Goal: Information Seeking & Learning: Learn about a topic

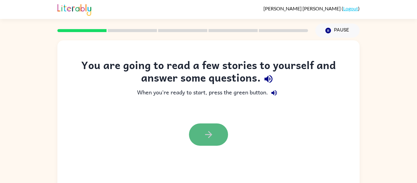
click at [204, 133] on icon "button" at bounding box center [208, 134] width 11 height 11
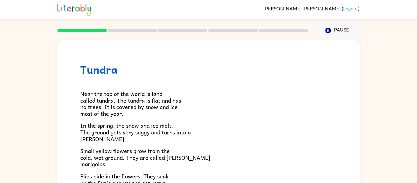
click at [140, 28] on div at bounding box center [183, 30] width 258 height 21
click at [367, 109] on div "Tundra Near the top of the world is land called tundra. The tundra is flat and …" at bounding box center [208, 126] width 417 height 177
click at [334, 110] on p "Near the top of the world is land called tundra. The tundra is flat and has no …" at bounding box center [208, 103] width 256 height 26
click at [355, 106] on div "Tundra Near the top of the world is land called tundra. The tundra is flat and …" at bounding box center [208, 174] width 302 height 268
click at [353, 106] on div "Tundra Near the top of the world is land called tundra. The tundra is flat and …" at bounding box center [208, 174] width 302 height 268
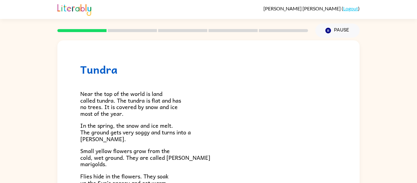
click at [362, 107] on div "Tundra Near the top of the world is land called tundra. The tundra is flat and …" at bounding box center [208, 126] width 417 height 177
click at [383, 148] on div "Tundra Near the top of the world is land called tundra. The tundra is flat and …" at bounding box center [208, 126] width 417 height 177
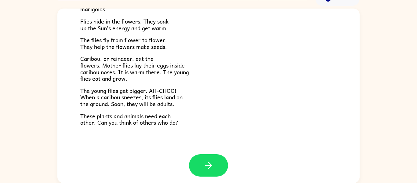
scroll to position [125, 0]
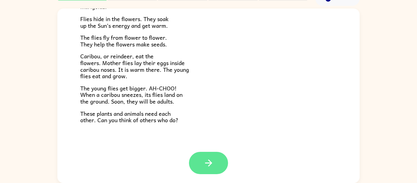
click at [206, 164] on icon "button" at bounding box center [208, 163] width 11 height 11
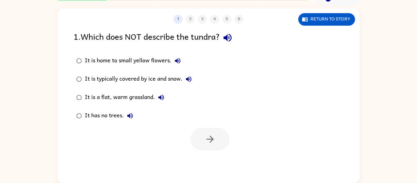
scroll to position [0, 0]
click at [233, 38] on icon "button" at bounding box center [227, 37] width 11 height 11
click at [176, 61] on icon "button" at bounding box center [177, 60] width 5 height 5
click at [189, 77] on icon "button" at bounding box center [188, 78] width 5 height 5
click at [159, 97] on icon "button" at bounding box center [160, 97] width 5 height 5
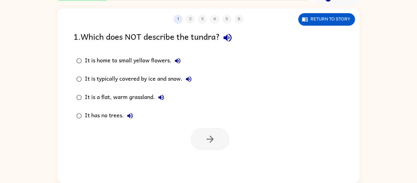
click at [130, 116] on icon "button" at bounding box center [129, 115] width 7 height 7
click at [205, 139] on icon "button" at bounding box center [210, 139] width 11 height 11
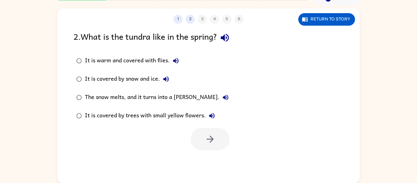
click at [227, 38] on icon "button" at bounding box center [225, 37] width 11 height 11
click at [175, 61] on icon "button" at bounding box center [175, 60] width 5 height 5
click at [165, 79] on icon "button" at bounding box center [165, 78] width 5 height 5
click at [222, 96] on icon "button" at bounding box center [225, 97] width 7 height 7
click at [211, 116] on icon "button" at bounding box center [211, 115] width 5 height 5
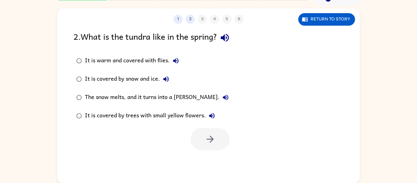
click at [191, 96] on div "The snow melts, and it turns into a [PERSON_NAME]." at bounding box center [158, 97] width 147 height 12
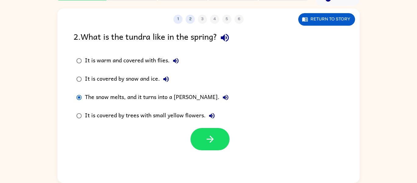
click at [206, 126] on div at bounding box center [208, 137] width 302 height 25
click at [206, 129] on button "button" at bounding box center [210, 139] width 39 height 22
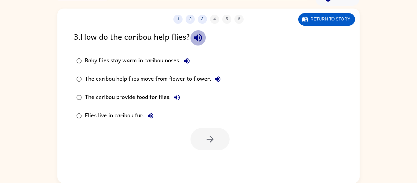
click at [202, 36] on icon "button" at bounding box center [198, 37] width 11 height 11
click at [175, 59] on div "Baby flies stay warm in caribou noses." at bounding box center [139, 61] width 108 height 12
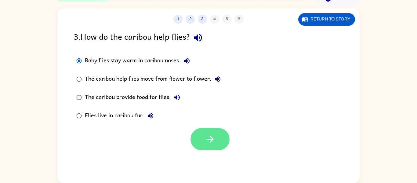
click at [212, 143] on icon "button" at bounding box center [210, 139] width 11 height 11
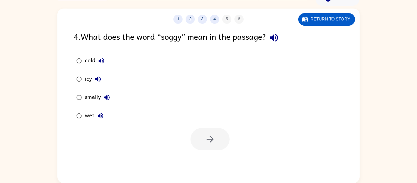
click at [278, 38] on icon "button" at bounding box center [274, 37] width 11 height 11
click at [101, 58] on icon "button" at bounding box center [101, 60] width 7 height 7
click at [99, 76] on icon "button" at bounding box center [97, 78] width 7 height 7
click at [108, 95] on icon "button" at bounding box center [106, 97] width 5 height 5
click at [100, 115] on icon "button" at bounding box center [100, 115] width 5 height 5
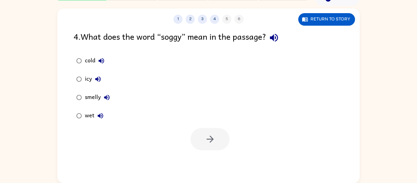
click at [89, 115] on div "wet" at bounding box center [96, 116] width 22 height 12
click at [198, 136] on button "button" at bounding box center [210, 139] width 39 height 22
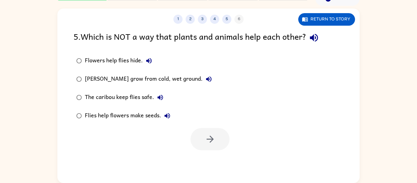
click at [310, 29] on div "1 2 3 4 5 6 Return to story 5 . Which is NOT a way that plants and animals help…" at bounding box center [208, 96] width 302 height 174
click at [313, 34] on icon "button" at bounding box center [314, 37] width 11 height 11
click at [137, 57] on div "Flowers help flies hide." at bounding box center [120, 61] width 70 height 12
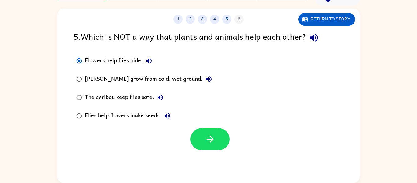
click at [149, 59] on icon "button" at bounding box center [148, 60] width 7 height 7
click at [206, 76] on icon "button" at bounding box center [208, 78] width 7 height 7
click at [159, 96] on icon "button" at bounding box center [160, 97] width 7 height 7
click at [167, 115] on icon "button" at bounding box center [167, 115] width 7 height 7
click at [160, 98] on icon "button" at bounding box center [160, 97] width 5 height 5
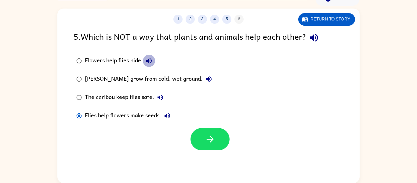
click at [147, 57] on icon "button" at bounding box center [148, 60] width 7 height 7
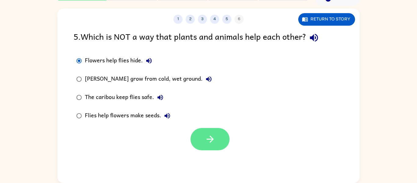
click at [208, 139] on icon "button" at bounding box center [209, 139] width 7 height 7
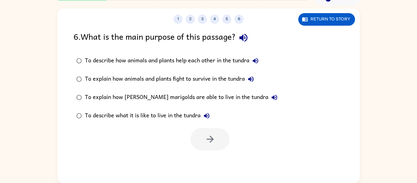
click at [244, 35] on icon "button" at bounding box center [243, 37] width 11 height 11
click at [246, 36] on icon "button" at bounding box center [243, 37] width 11 height 11
click at [258, 62] on icon "button" at bounding box center [255, 60] width 7 height 7
click at [254, 78] on icon "button" at bounding box center [250, 78] width 5 height 5
click at [271, 96] on icon "button" at bounding box center [274, 97] width 7 height 7
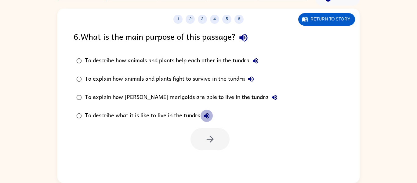
click at [210, 114] on icon "button" at bounding box center [206, 115] width 7 height 7
click at [177, 116] on div "To describe what it is like to live in the tundra" at bounding box center [149, 116] width 128 height 12
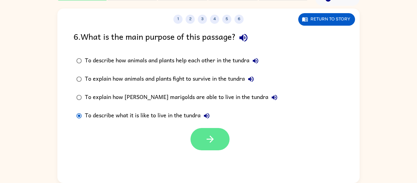
click at [207, 132] on button "button" at bounding box center [210, 139] width 39 height 22
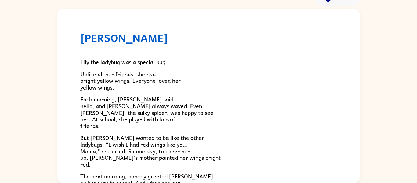
scroll to position [32, 0]
click at [109, 42] on h1 "[PERSON_NAME]" at bounding box center [208, 37] width 256 height 13
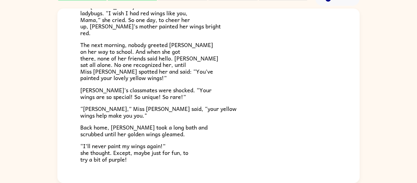
scroll to position [133, 0]
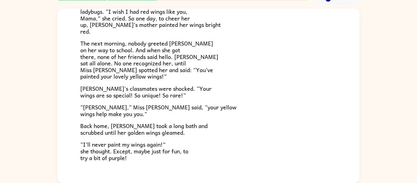
click at [123, 161] on span "“I’ll never paint my wings again!” she thought. Except, maybe just for fun, to …" at bounding box center [134, 151] width 108 height 22
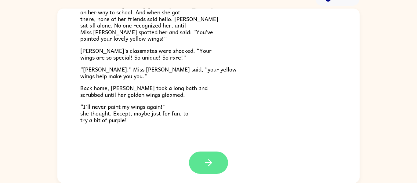
click at [210, 156] on button "button" at bounding box center [208, 162] width 39 height 22
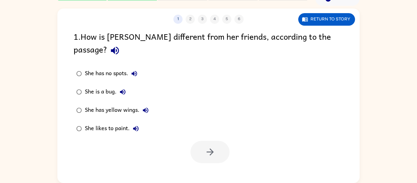
scroll to position [0, 0]
click at [195, 142] on button "button" at bounding box center [210, 152] width 39 height 22
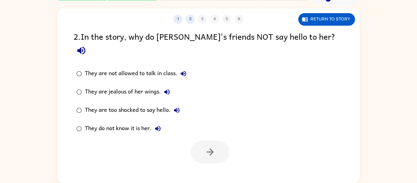
click at [85, 47] on icon "button" at bounding box center [81, 51] width 8 height 8
click at [187, 70] on icon "button" at bounding box center [183, 73] width 7 height 7
click at [166, 89] on icon "button" at bounding box center [166, 91] width 5 height 5
click at [179, 107] on icon "button" at bounding box center [176, 110] width 7 height 7
click at [157, 125] on icon "button" at bounding box center [157, 128] width 7 height 7
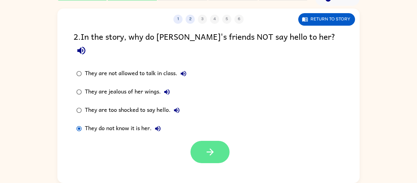
click at [223, 147] on button "button" at bounding box center [210, 152] width 39 height 22
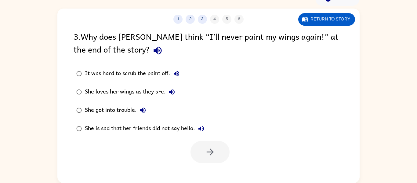
click at [152, 52] on icon "button" at bounding box center [157, 50] width 11 height 11
click at [154, 52] on icon "button" at bounding box center [158, 51] width 8 height 8
click at [179, 72] on icon "button" at bounding box center [176, 73] width 5 height 5
click at [172, 91] on icon "button" at bounding box center [171, 91] width 7 height 7
click at [144, 110] on icon "button" at bounding box center [142, 110] width 7 height 7
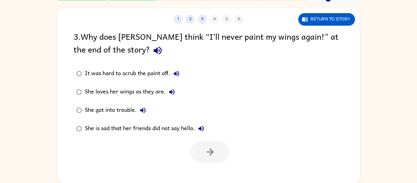
click at [207, 130] on button "She is sad that her friends did not say hello." at bounding box center [201, 128] width 12 height 12
click at [203, 128] on icon "button" at bounding box center [201, 128] width 7 height 7
click at [148, 91] on div "She loves her wings as they are." at bounding box center [131, 92] width 93 height 12
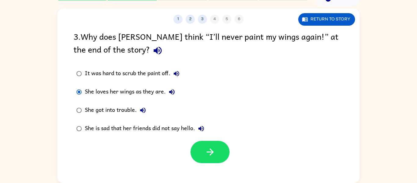
click at [205, 114] on label "She got into trouble." at bounding box center [140, 110] width 140 height 18
click at [209, 148] on icon "button" at bounding box center [210, 152] width 11 height 11
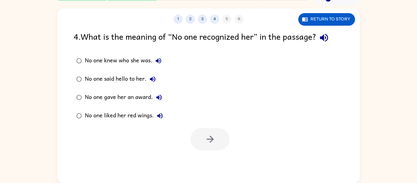
click at [329, 34] on icon "button" at bounding box center [324, 37] width 11 height 11
click at [158, 63] on icon "button" at bounding box center [158, 60] width 7 height 7
click at [152, 78] on icon "button" at bounding box center [152, 78] width 5 height 5
click at [160, 96] on icon "button" at bounding box center [158, 97] width 5 height 5
click at [163, 113] on icon "button" at bounding box center [159, 115] width 7 height 7
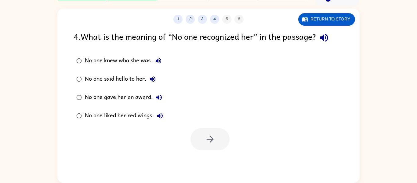
click at [136, 58] on div "No one knew who she was." at bounding box center [125, 61] width 80 height 12
click at [217, 137] on button "button" at bounding box center [210, 139] width 39 height 22
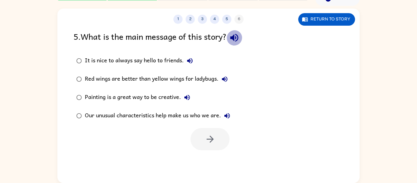
click at [240, 37] on icon "button" at bounding box center [234, 37] width 11 height 11
click at [189, 61] on icon "button" at bounding box center [189, 60] width 5 height 5
click at [227, 79] on icon "button" at bounding box center [224, 78] width 7 height 7
click at [190, 96] on icon "button" at bounding box center [187, 97] width 7 height 7
click at [227, 114] on icon "button" at bounding box center [226, 115] width 5 height 5
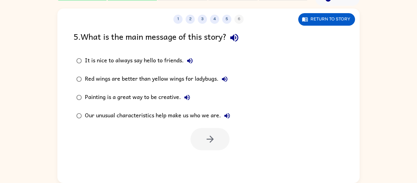
click at [171, 58] on div "It is nice to always say hello to friends." at bounding box center [140, 61] width 111 height 12
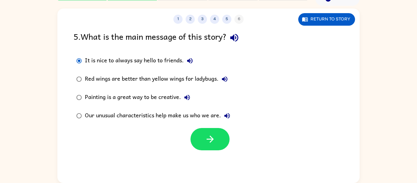
click at [237, 34] on icon "button" at bounding box center [234, 37] width 11 height 11
click at [206, 143] on icon "button" at bounding box center [210, 139] width 11 height 11
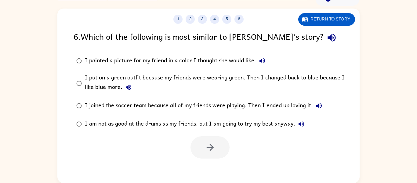
click at [326, 35] on icon "button" at bounding box center [331, 37] width 11 height 11
click at [262, 60] on icon "button" at bounding box center [262, 60] width 5 height 5
click at [127, 89] on icon "button" at bounding box center [128, 87] width 5 height 5
click at [129, 85] on icon "button" at bounding box center [128, 87] width 7 height 7
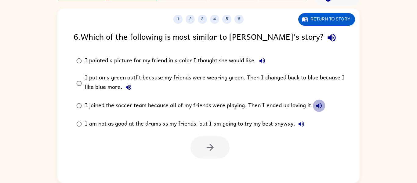
click at [319, 105] on icon "button" at bounding box center [318, 105] width 7 height 7
click at [304, 124] on icon "button" at bounding box center [301, 123] width 7 height 7
click at [239, 57] on div "I painted a picture for my friend in a color I thought she would like." at bounding box center [177, 61] width 184 height 12
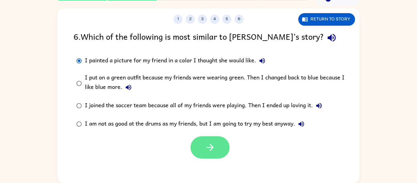
click at [204, 147] on button "button" at bounding box center [210, 147] width 39 height 22
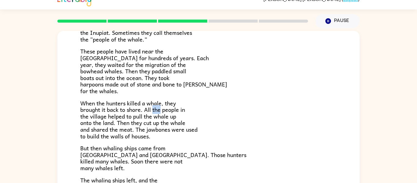
scroll to position [8, 0]
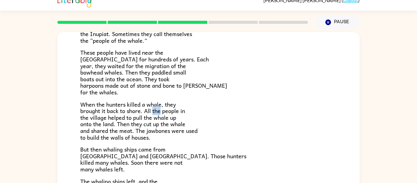
click at [245, 110] on p "When the hunters killed a whale, they brought it back to shore. All the people …" at bounding box center [208, 121] width 256 height 40
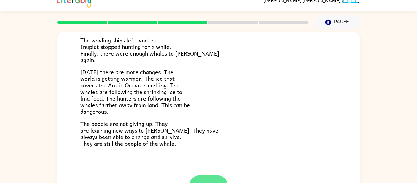
scroll to position [32, 0]
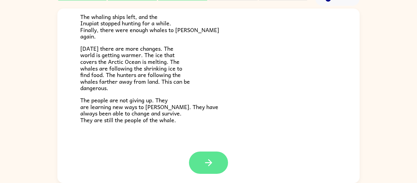
click at [203, 154] on button "button" at bounding box center [208, 162] width 39 height 22
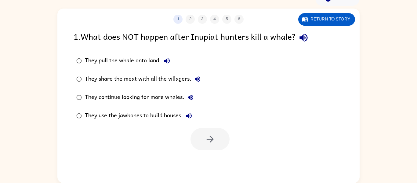
scroll to position [0, 0]
click at [307, 38] on icon "button" at bounding box center [303, 37] width 11 height 11
click at [166, 59] on icon "button" at bounding box center [166, 60] width 7 height 7
click at [198, 80] on icon "button" at bounding box center [197, 78] width 7 height 7
click at [192, 96] on icon "button" at bounding box center [190, 97] width 7 height 7
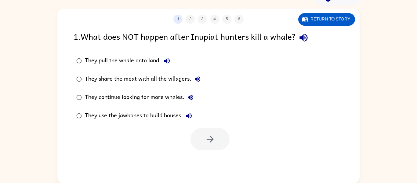
click at [191, 115] on icon "button" at bounding box center [188, 115] width 5 height 5
click at [187, 114] on icon "button" at bounding box center [188, 115] width 7 height 7
click at [201, 139] on button "button" at bounding box center [210, 139] width 39 height 22
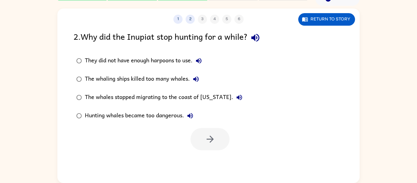
click at [259, 38] on icon "button" at bounding box center [255, 38] width 8 height 8
click at [200, 60] on icon "button" at bounding box center [198, 60] width 7 height 7
click at [196, 79] on icon "button" at bounding box center [195, 78] width 5 height 5
click at [237, 97] on icon "button" at bounding box center [239, 97] width 5 height 5
click at [190, 116] on icon "button" at bounding box center [189, 115] width 5 height 5
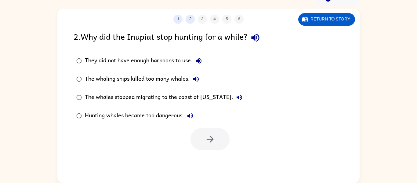
click at [177, 116] on div "Hunting whales became too dangerous." at bounding box center [140, 116] width 111 height 12
click at [207, 136] on icon "button" at bounding box center [210, 139] width 11 height 11
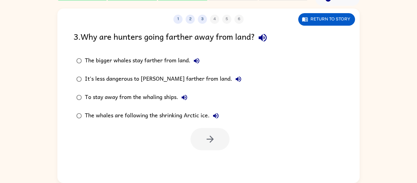
click at [267, 40] on icon "button" at bounding box center [263, 38] width 8 height 8
click at [194, 58] on icon "button" at bounding box center [196, 60] width 7 height 7
click at [235, 78] on icon "button" at bounding box center [238, 78] width 7 height 7
click at [186, 96] on icon "button" at bounding box center [184, 97] width 5 height 5
click at [215, 115] on icon "button" at bounding box center [215, 115] width 5 height 5
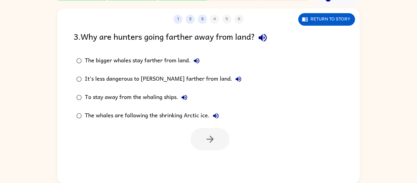
click at [236, 77] on icon "button" at bounding box center [238, 78] width 5 height 5
click at [187, 95] on icon "button" at bounding box center [184, 97] width 7 height 7
click at [147, 92] on div "To stay away from the whaling ships." at bounding box center [138, 97] width 106 height 12
click at [208, 132] on button "button" at bounding box center [210, 139] width 39 height 22
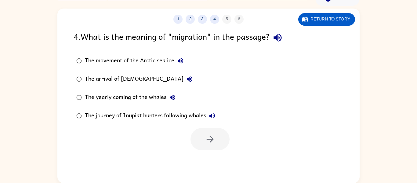
click at [281, 35] on icon "button" at bounding box center [277, 37] width 11 height 11
click at [180, 61] on icon "button" at bounding box center [180, 60] width 7 height 7
click at [187, 78] on icon "button" at bounding box center [189, 78] width 5 height 5
click at [170, 97] on icon "button" at bounding box center [172, 97] width 5 height 5
click at [213, 115] on icon "button" at bounding box center [211, 115] width 5 height 5
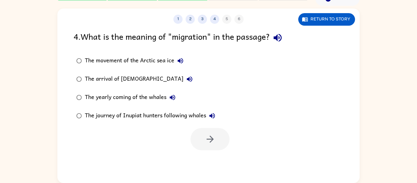
click at [160, 96] on div "The yearly coming of the whales" at bounding box center [132, 97] width 94 height 12
click at [220, 144] on button "button" at bounding box center [210, 139] width 39 height 22
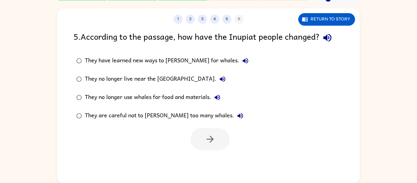
click at [330, 37] on icon "button" at bounding box center [327, 38] width 8 height 8
click at [242, 59] on icon "button" at bounding box center [245, 60] width 7 height 7
click at [220, 77] on icon "button" at bounding box center [222, 78] width 5 height 5
click at [217, 98] on icon "button" at bounding box center [217, 97] width 5 height 5
click at [238, 114] on icon "button" at bounding box center [240, 115] width 5 height 5
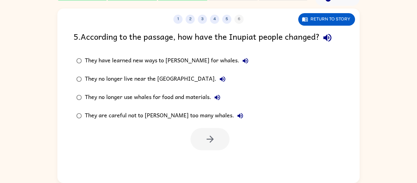
click at [193, 95] on div "They no longer use whales for food and materials." at bounding box center [154, 97] width 139 height 12
click at [212, 140] on icon "button" at bounding box center [209, 139] width 7 height 7
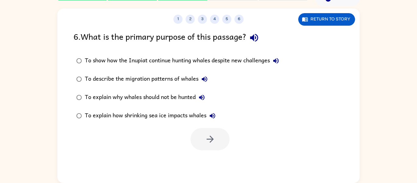
click at [276, 60] on icon "button" at bounding box center [275, 60] width 5 height 5
click at [258, 38] on icon "button" at bounding box center [254, 38] width 8 height 8
click at [277, 58] on icon "button" at bounding box center [275, 60] width 7 height 7
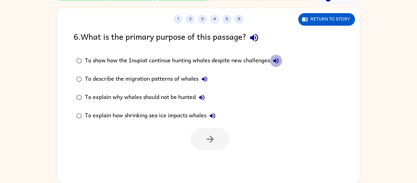
click at [277, 58] on icon "button" at bounding box center [275, 60] width 7 height 7
click at [206, 77] on icon "button" at bounding box center [204, 78] width 7 height 7
click at [202, 94] on icon "button" at bounding box center [201, 97] width 7 height 7
click at [216, 116] on icon "button" at bounding box center [212, 115] width 7 height 7
click at [180, 94] on div "To explain why whales should not be hunted" at bounding box center [146, 97] width 123 height 12
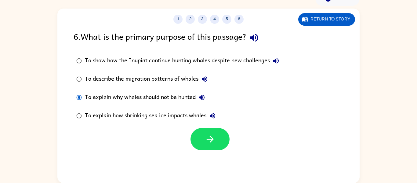
click at [180, 94] on div "To explain why whales should not be hunted" at bounding box center [146, 97] width 123 height 12
click at [211, 147] on button "button" at bounding box center [210, 139] width 39 height 22
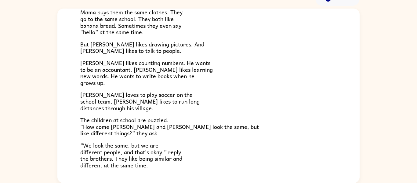
scroll to position [132, 0]
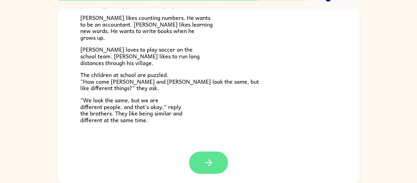
click at [216, 168] on button "button" at bounding box center [208, 162] width 39 height 22
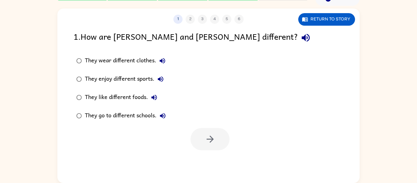
scroll to position [0, 0]
click at [300, 35] on icon "button" at bounding box center [305, 37] width 11 height 11
click at [159, 58] on icon "button" at bounding box center [162, 60] width 7 height 7
click at [161, 79] on icon "button" at bounding box center [160, 78] width 7 height 7
click at [151, 93] on button "They like different foods." at bounding box center [154, 97] width 12 height 12
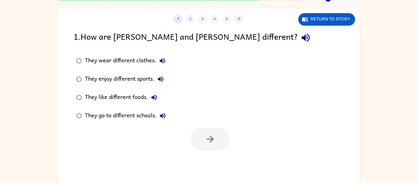
click at [163, 115] on icon "button" at bounding box center [162, 115] width 7 height 7
click at [132, 78] on div "They enjoy different sports." at bounding box center [126, 79] width 82 height 12
click at [212, 145] on button "button" at bounding box center [210, 139] width 39 height 22
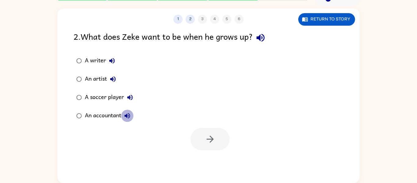
click at [129, 113] on icon "button" at bounding box center [127, 115] width 7 height 7
click at [112, 115] on div "An accountant" at bounding box center [109, 116] width 49 height 12
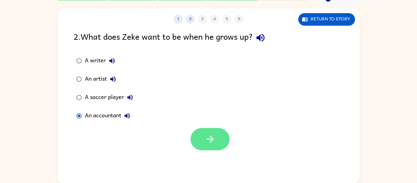
click at [202, 144] on button "button" at bounding box center [210, 139] width 39 height 22
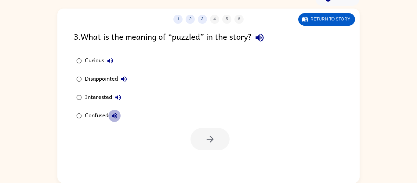
click at [115, 114] on icon "button" at bounding box center [114, 115] width 7 height 7
click at [93, 113] on div "Confused" at bounding box center [103, 116] width 36 height 12
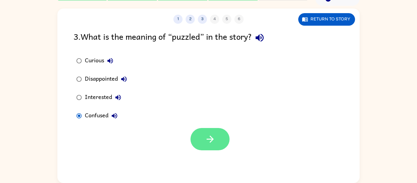
click at [207, 139] on icon "button" at bounding box center [209, 139] width 7 height 7
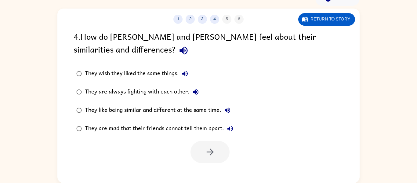
click at [178, 49] on icon "button" at bounding box center [183, 50] width 11 height 11
click at [186, 70] on icon "button" at bounding box center [184, 73] width 7 height 7
click at [196, 90] on icon "button" at bounding box center [195, 91] width 7 height 7
click at [229, 109] on icon "button" at bounding box center [227, 109] width 5 height 5
click at [230, 129] on icon "button" at bounding box center [229, 128] width 5 height 5
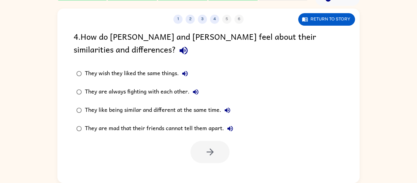
click at [201, 108] on div "They like being similar and different at the same time." at bounding box center [159, 110] width 149 height 12
click at [202, 142] on button "button" at bounding box center [210, 152] width 39 height 22
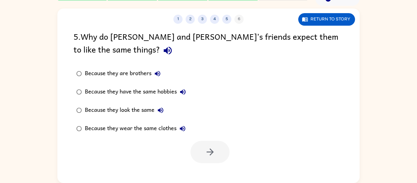
click at [164, 50] on icon "button" at bounding box center [168, 51] width 8 height 8
click at [158, 71] on icon "button" at bounding box center [157, 73] width 7 height 7
click at [185, 93] on icon "button" at bounding box center [182, 91] width 7 height 7
click at [180, 90] on icon "button" at bounding box center [182, 91] width 7 height 7
click at [162, 109] on icon "button" at bounding box center [160, 109] width 5 height 5
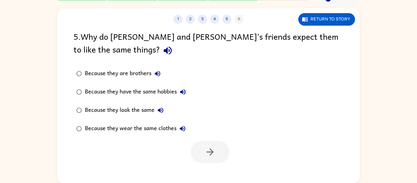
click at [180, 126] on icon "button" at bounding box center [182, 128] width 7 height 7
click at [162, 50] on icon "button" at bounding box center [167, 50] width 11 height 11
click at [150, 109] on div "Because they look the same" at bounding box center [126, 110] width 82 height 12
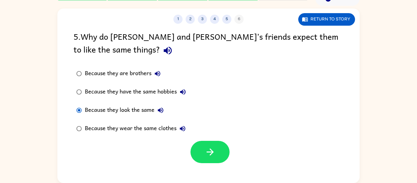
click at [207, 165] on div "1 2 3 4 5 6 Return to story 5 . Why do [PERSON_NAME] and [PERSON_NAME]’s friend…" at bounding box center [208, 96] width 302 height 174
click at [205, 154] on icon "button" at bounding box center [210, 152] width 11 height 11
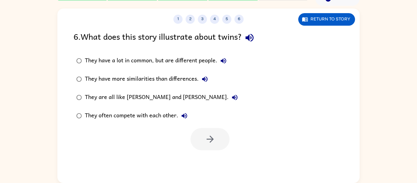
click at [253, 37] on icon "button" at bounding box center [249, 38] width 8 height 8
click at [224, 62] on icon "button" at bounding box center [223, 60] width 7 height 7
click at [205, 78] on icon "button" at bounding box center [204, 78] width 5 height 5
click at [232, 96] on icon "button" at bounding box center [234, 97] width 5 height 5
click at [184, 115] on icon "button" at bounding box center [184, 115] width 7 height 7
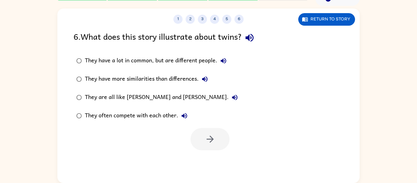
click at [151, 115] on div "They often compete with each other." at bounding box center [138, 116] width 106 height 12
click at [197, 134] on button "button" at bounding box center [210, 139] width 39 height 22
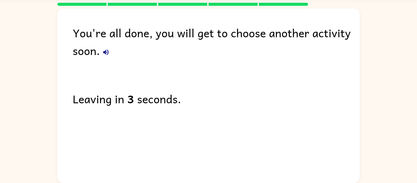
click at [107, 50] on icon "button" at bounding box center [105, 52] width 7 height 7
